Goal: Task Accomplishment & Management: Manage account settings

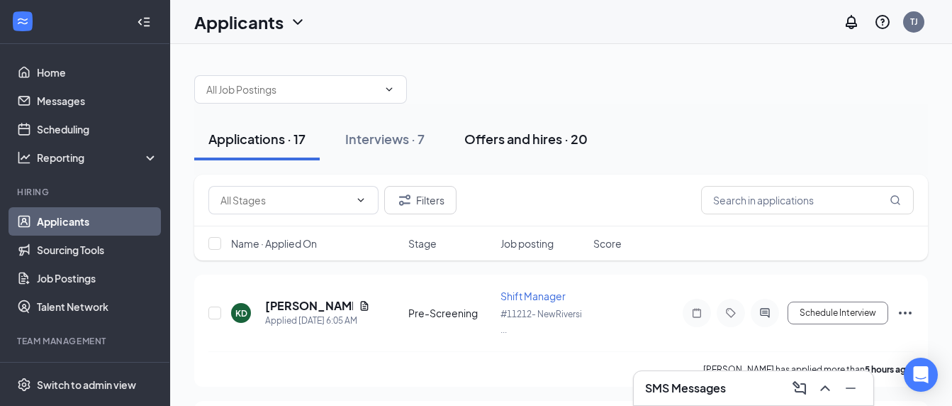
click at [492, 144] on div "Offers and hires · 20" at bounding box center [525, 139] width 123 height 18
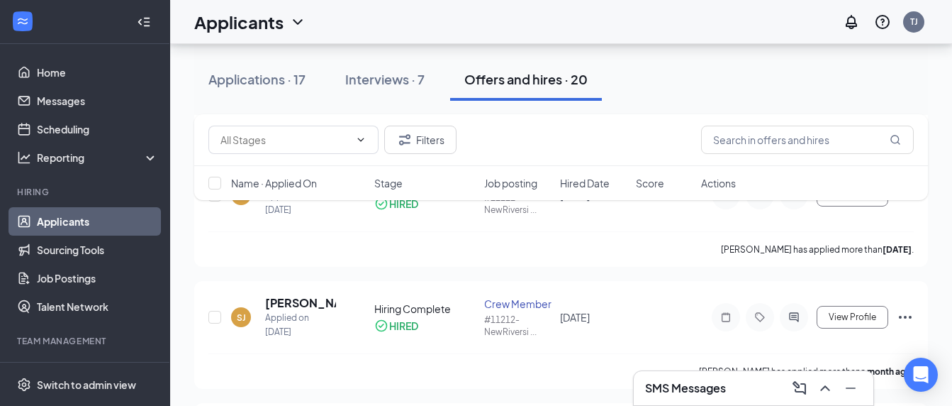
scroll to position [993, 0]
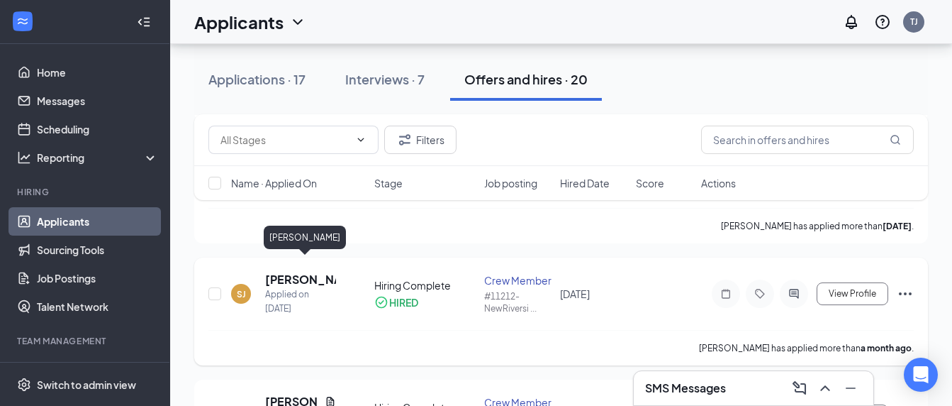
click at [301, 272] on h5 "[PERSON_NAME]" at bounding box center [300, 280] width 71 height 16
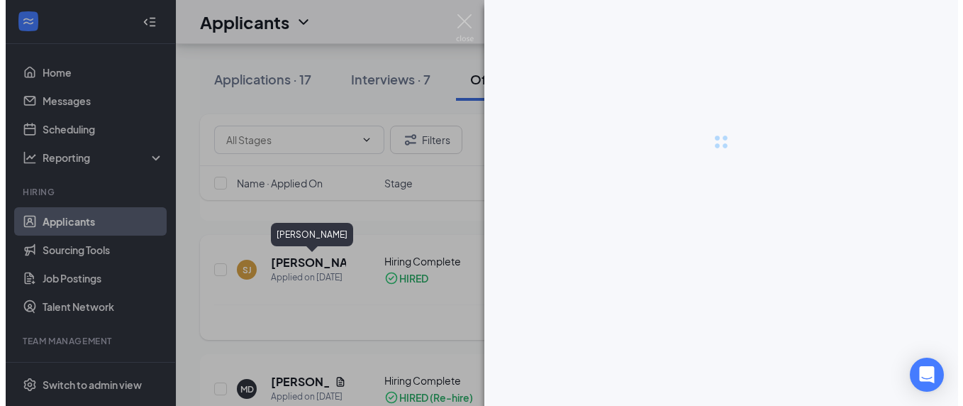
scroll to position [984, 0]
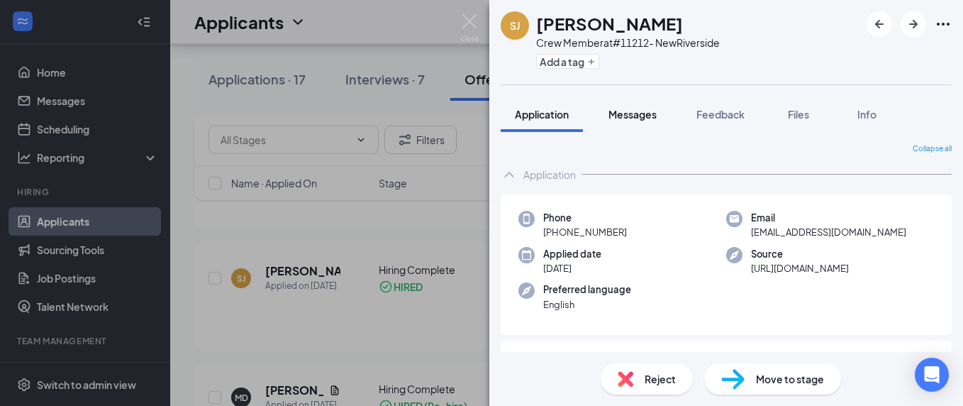
click at [616, 118] on span "Messages" at bounding box center [632, 114] width 48 height 13
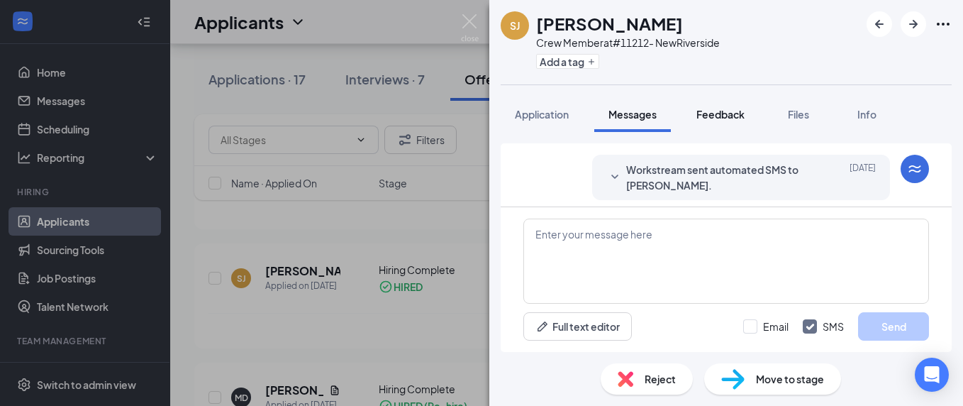
scroll to position [423, 0]
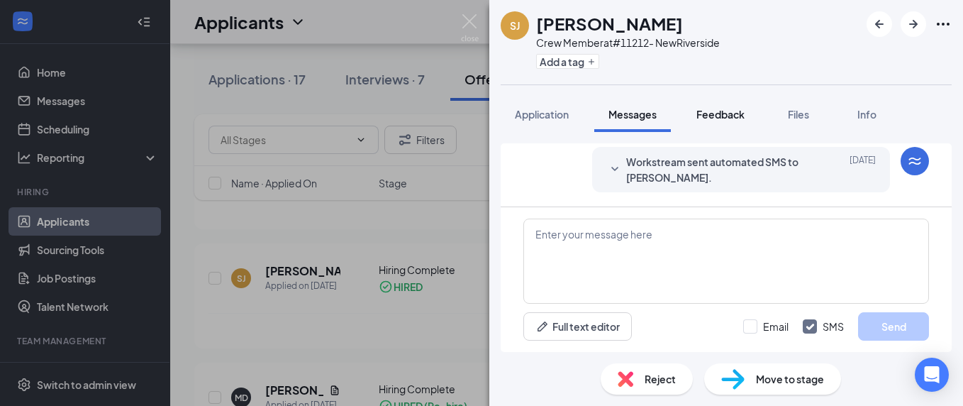
click at [700, 118] on span "Feedback" at bounding box center [720, 114] width 48 height 13
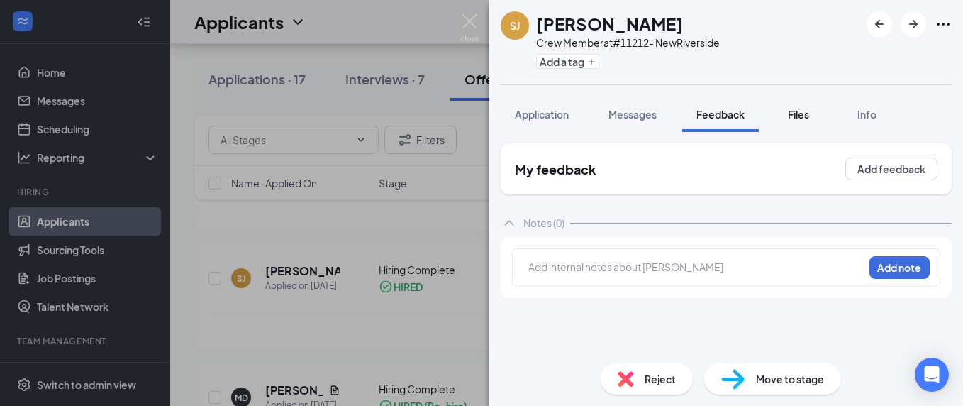
click at [794, 113] on span "Files" at bounding box center [798, 114] width 21 height 13
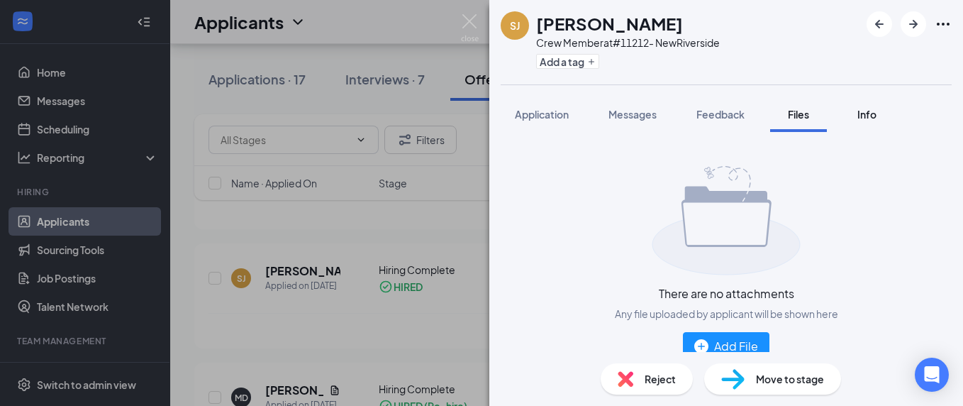
click at [862, 119] on span "Info" at bounding box center [866, 114] width 19 height 13
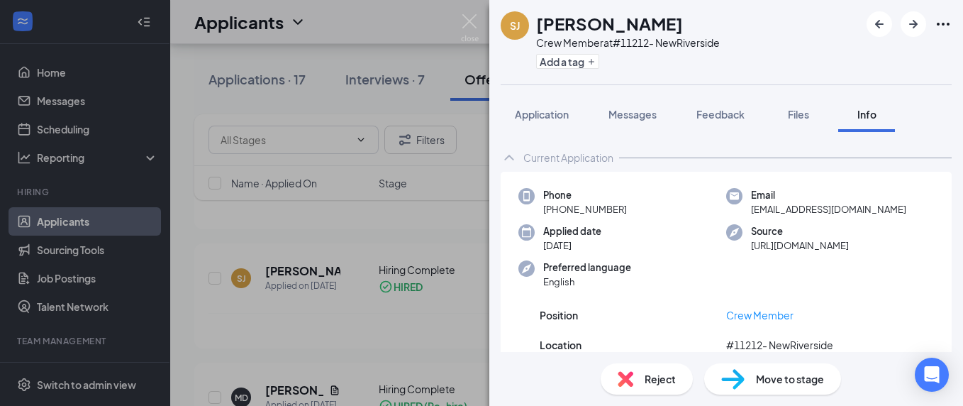
drag, startPoint x: 899, startPoint y: 161, endPoint x: 625, endPoint y: 81, distance: 285.2
click at [899, 161] on div "Current Application" at bounding box center [726, 157] width 451 height 28
